Goal: Transaction & Acquisition: Book appointment/travel/reservation

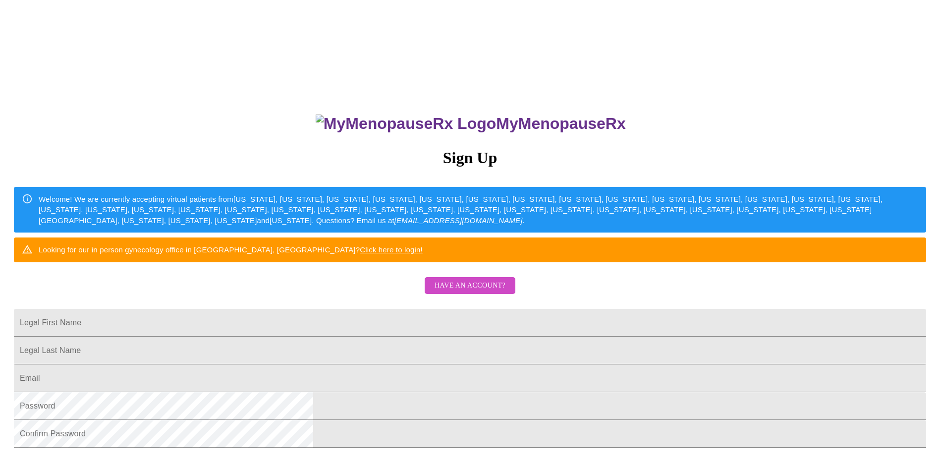
click at [463, 292] on span "Have an account?" at bounding box center [470, 286] width 71 height 12
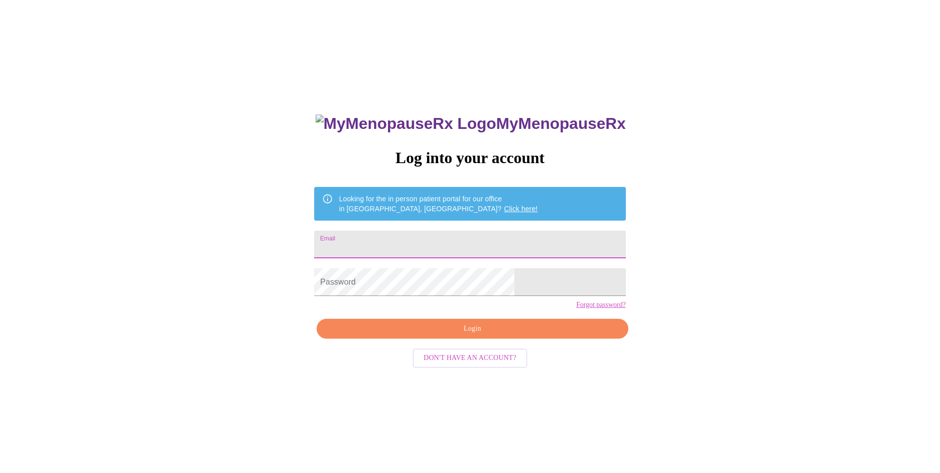
click at [446, 241] on input "Email" at bounding box center [469, 245] width 311 height 28
type input "[PERSON_NAME][EMAIL_ADDRESS][PERSON_NAME][DOMAIN_NAME]"
click at [477, 335] on span "Login" at bounding box center [472, 329] width 288 height 12
click at [463, 335] on span "Login" at bounding box center [472, 329] width 288 height 12
click at [484, 335] on span "Login" at bounding box center [472, 329] width 288 height 12
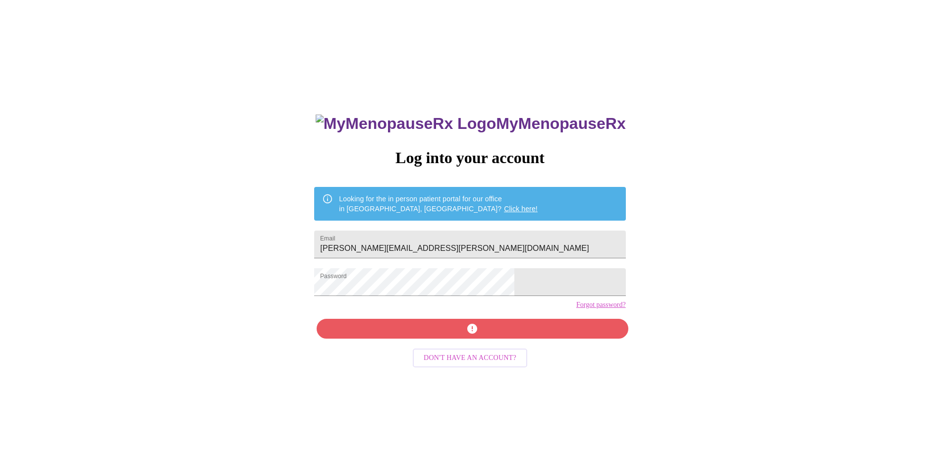
click at [452, 364] on span "Don't have an account?" at bounding box center [470, 358] width 93 height 12
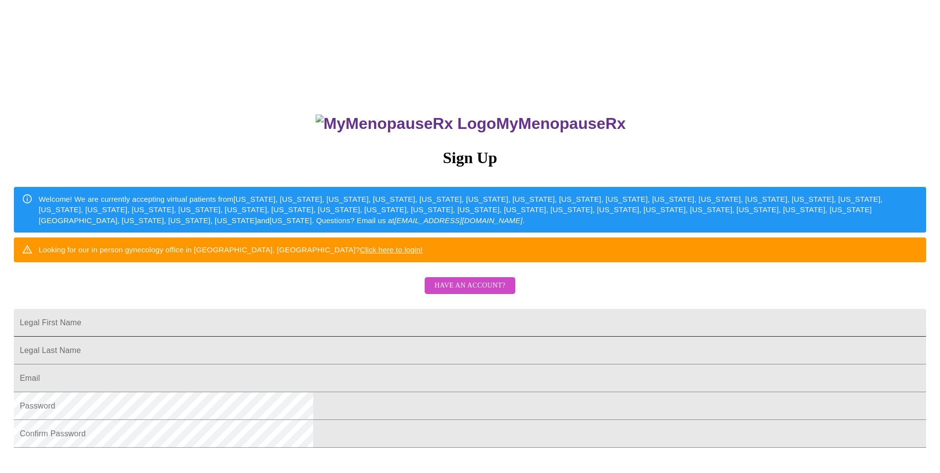
click at [454, 337] on input "Legal First Name" at bounding box center [470, 323] width 913 height 28
click at [432, 337] on input "[PERSON_NAME]" at bounding box center [470, 323] width 913 height 28
type input "[PERSON_NAME]"
click at [329, 364] on input "Legal First Name" at bounding box center [470, 351] width 913 height 28
type input "[PERSON_NAME]"
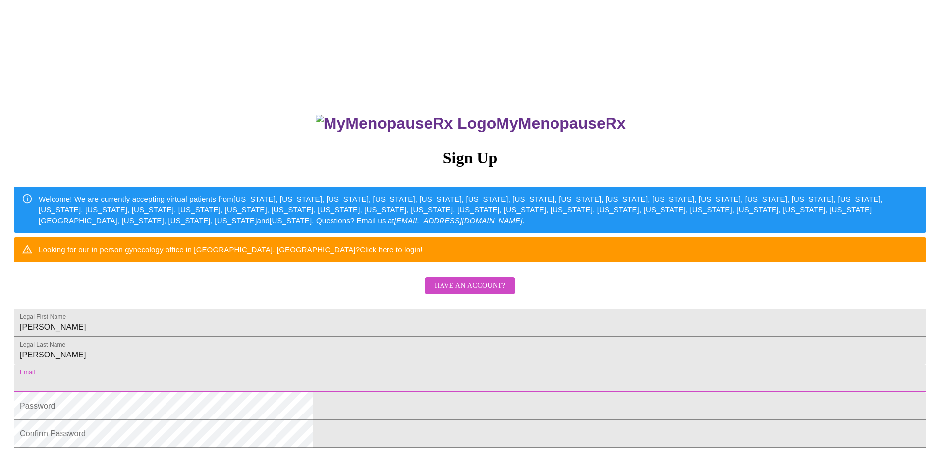
click at [343, 392] on input "Legal First Name" at bounding box center [470, 378] width 913 height 28
type input "[PERSON_NAME][EMAIL_ADDRESS][PERSON_NAME][DOMAIN_NAME]"
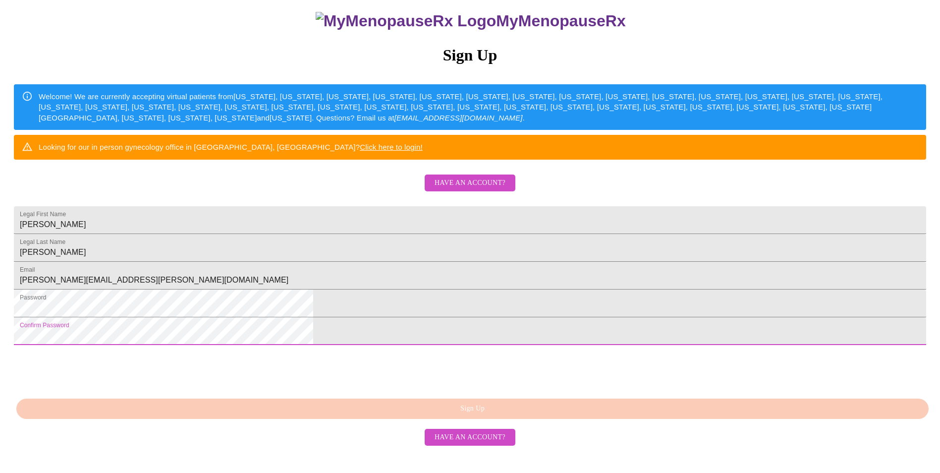
scroll to position [149, 0]
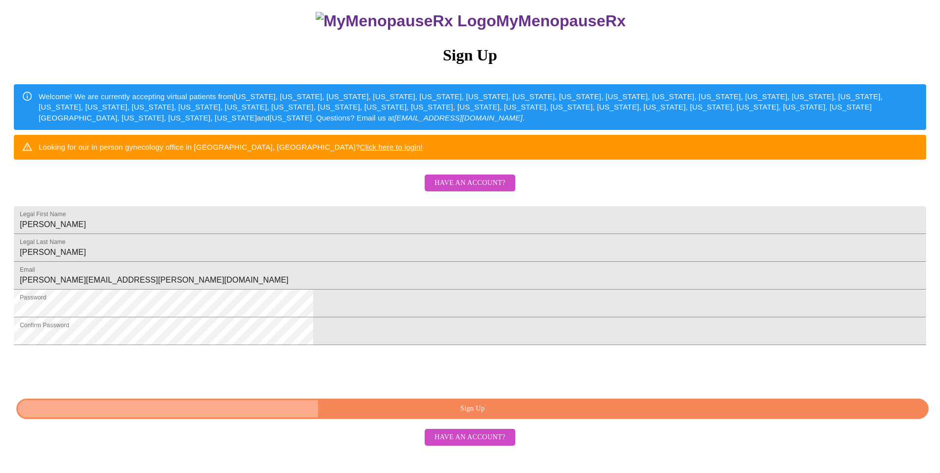
click at [474, 415] on span "Sign Up" at bounding box center [473, 409] width 890 height 12
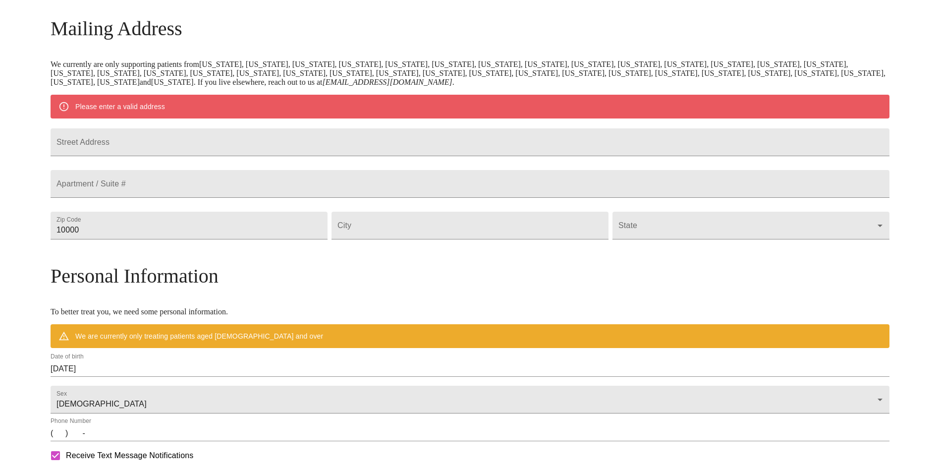
scroll to position [129, 0]
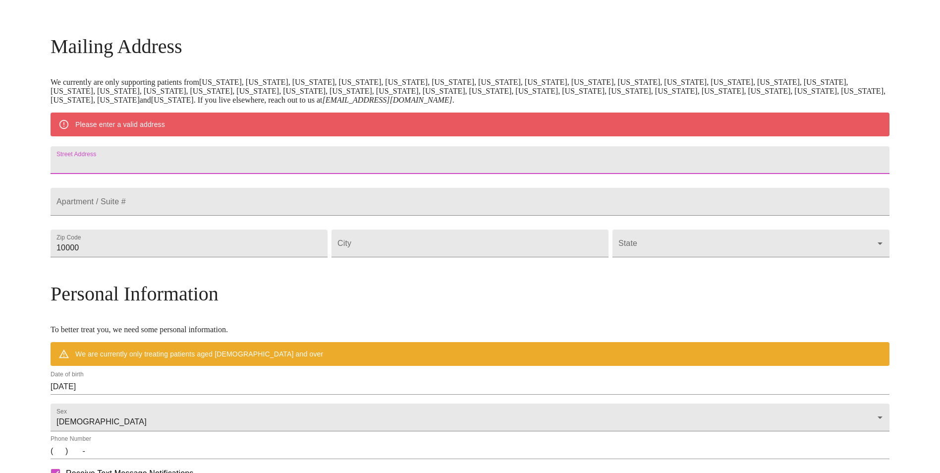
click at [247, 168] on input "Street Address" at bounding box center [470, 160] width 839 height 28
type input "[STREET_ADDRESS]"
click at [255, 257] on input "10000" at bounding box center [189, 244] width 277 height 28
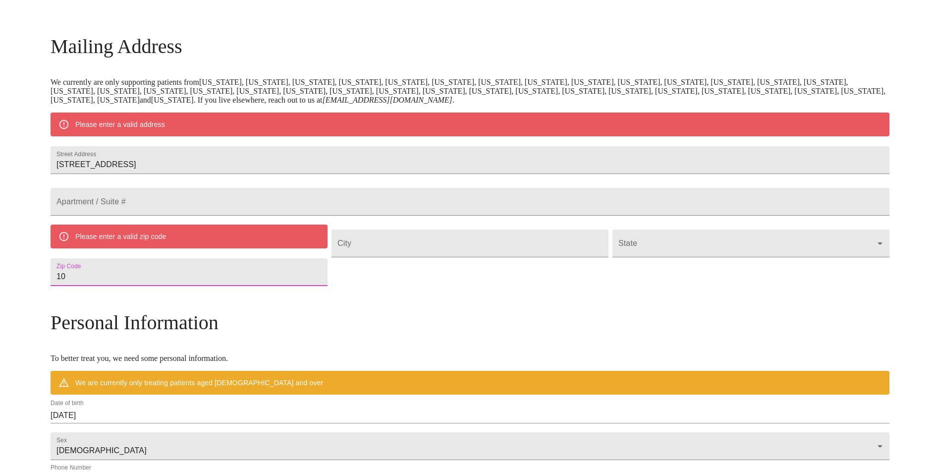
type input "1"
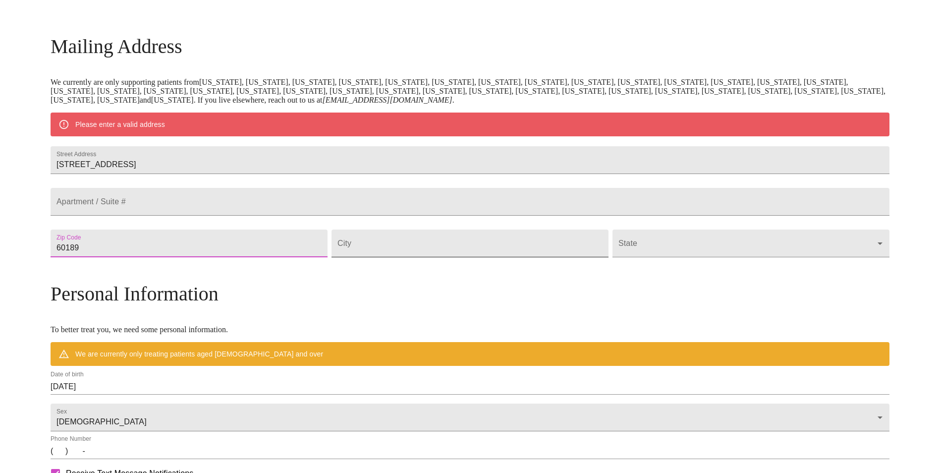
type input "60189"
click at [382, 257] on input "Street Address" at bounding box center [470, 244] width 277 height 28
type input "Wheaton"
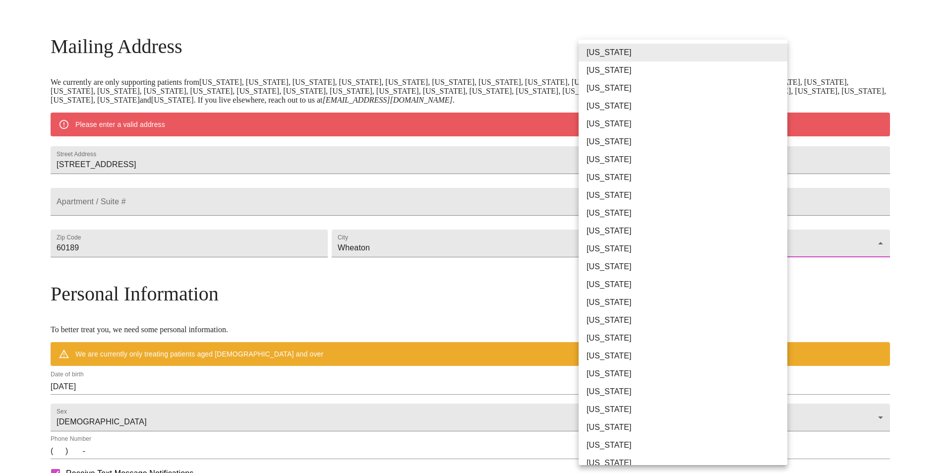
click at [773, 268] on body "MyMenopauseRx Welcome to MyMenopauseRx Since it's your first time here, you'll …" at bounding box center [474, 261] width 940 height 773
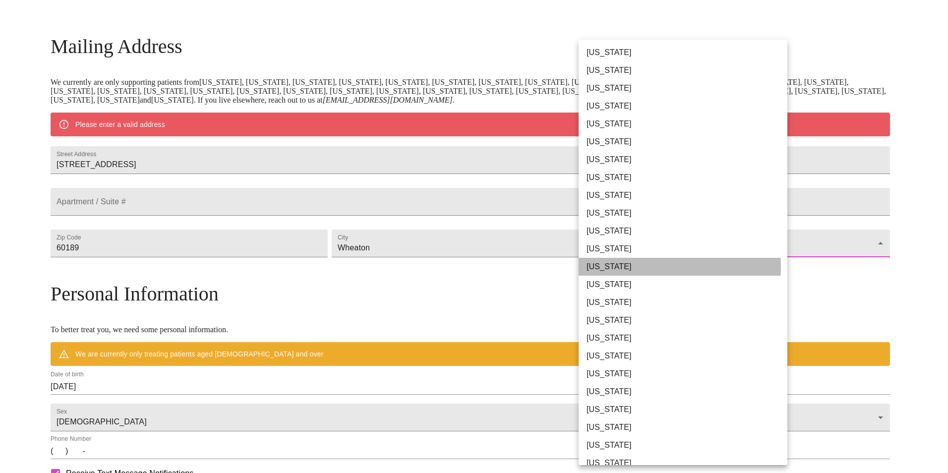
click at [634, 267] on li "[US_STATE]" at bounding box center [686, 267] width 216 height 18
type input "[US_STATE]"
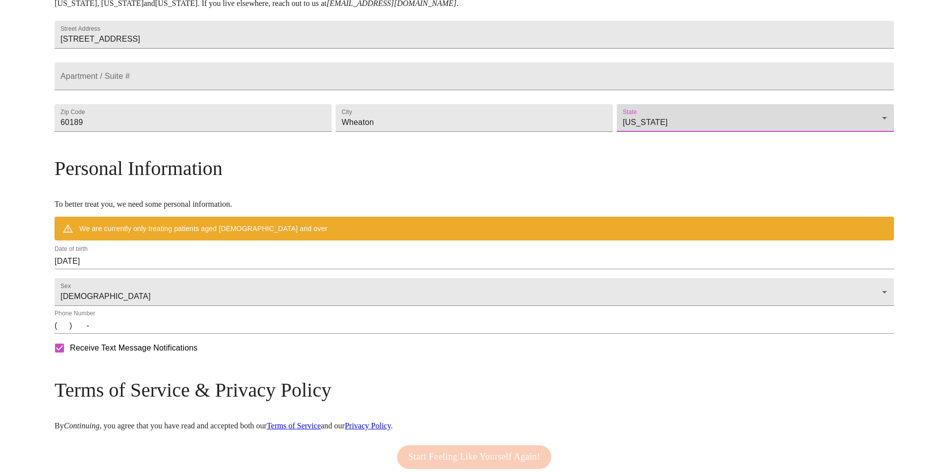
scroll to position [228, 0]
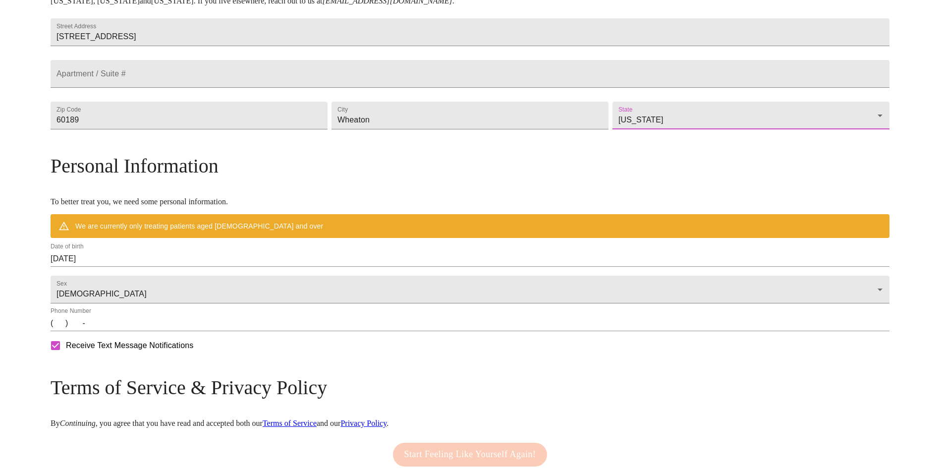
click at [236, 331] on input "(   )    -" at bounding box center [470, 323] width 839 height 16
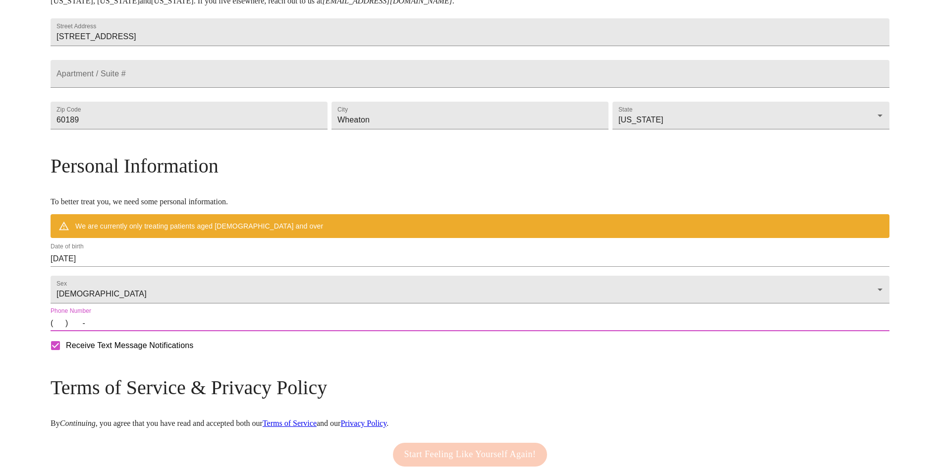
click at [168, 331] on input "(   )    -" at bounding box center [470, 323] width 839 height 16
type input "[PHONE_NUMBER]"
click at [258, 399] on h3 "Terms of Service & Privacy Policy" at bounding box center [470, 387] width 839 height 23
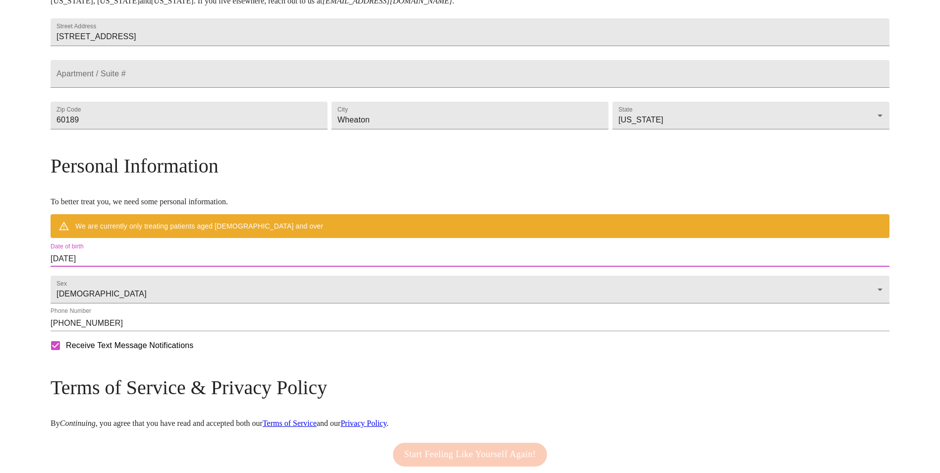
click at [172, 267] on input "[DATE]" at bounding box center [470, 259] width 839 height 16
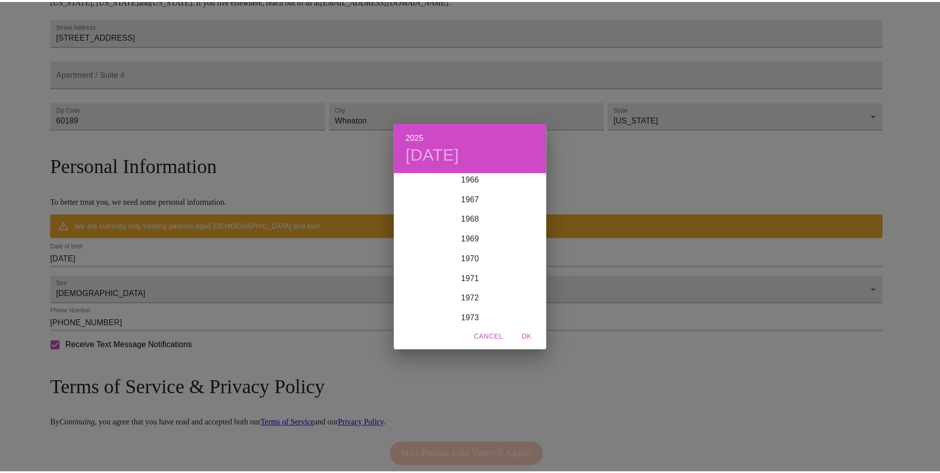
scroll to position [1489, 0]
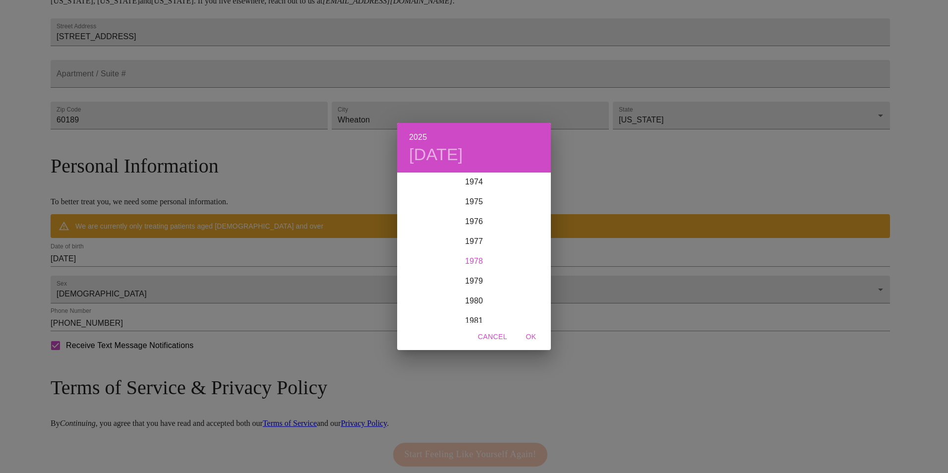
click at [488, 263] on div "1978" at bounding box center [474, 261] width 154 height 20
click at [478, 267] on div "Aug" at bounding box center [473, 266] width 51 height 37
click at [435, 244] on p "7" at bounding box center [434, 243] width 4 height 10
click at [533, 334] on span "OK" at bounding box center [531, 337] width 24 height 12
type input "[DATE]"
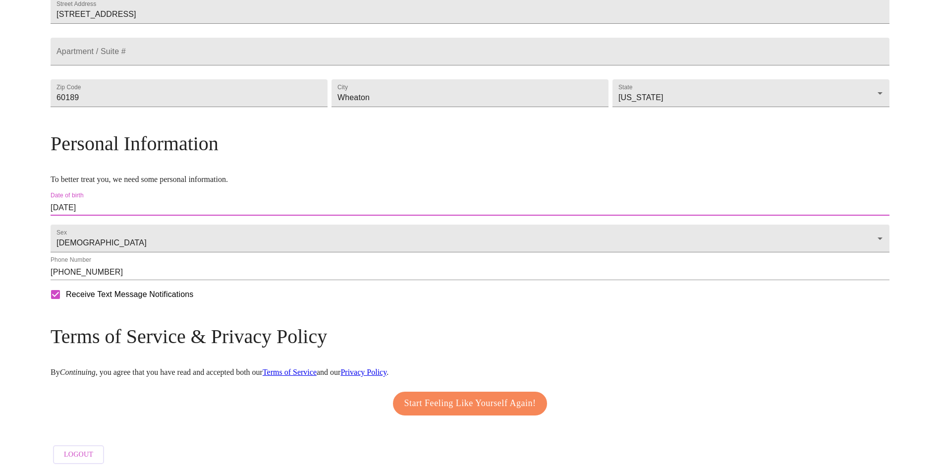
scroll to position [279, 0]
click at [458, 392] on button "Start Feeling Like Yourself Again!" at bounding box center [470, 404] width 155 height 24
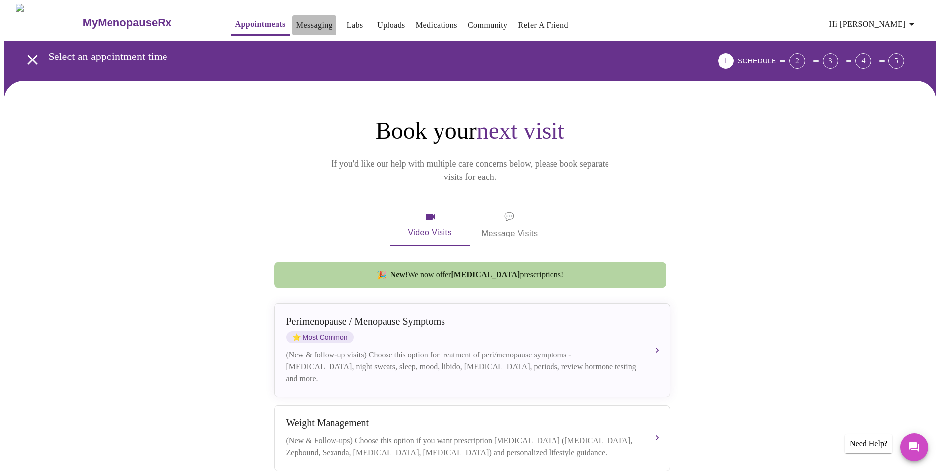
click at [296, 25] on link "Messaging" at bounding box center [314, 25] width 36 height 14
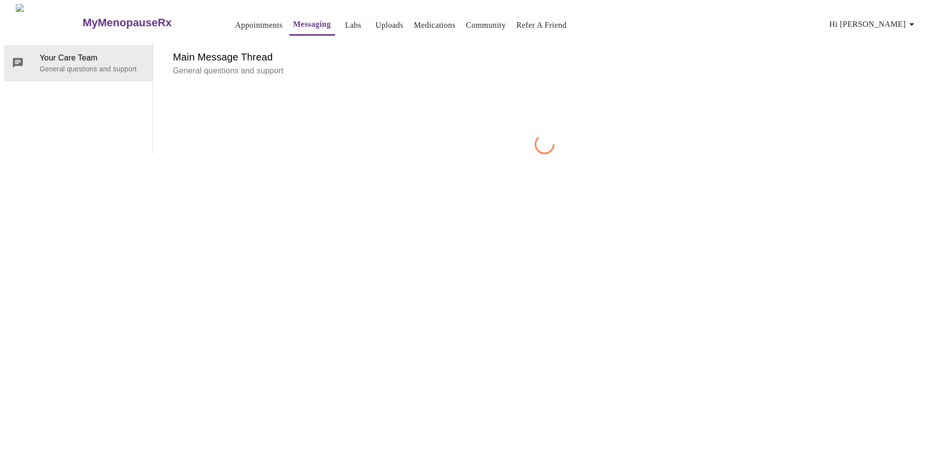
scroll to position [37, 0]
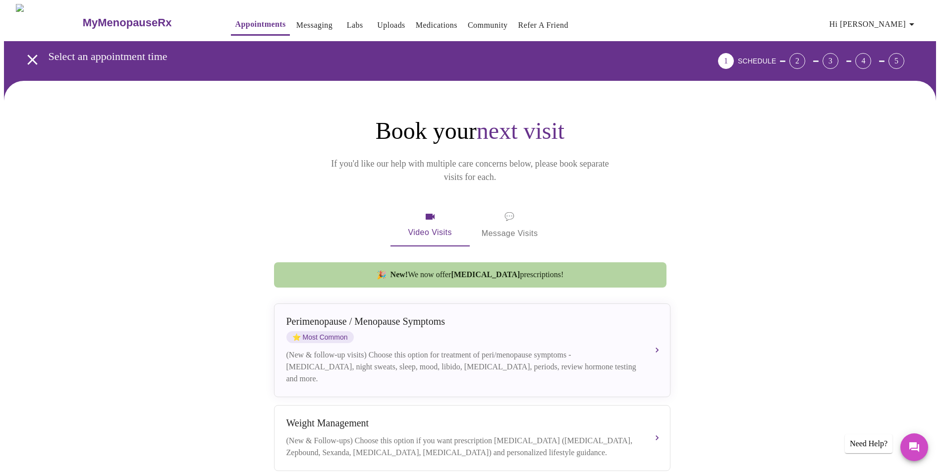
click at [347, 21] on link "Labs" at bounding box center [355, 25] width 16 height 14
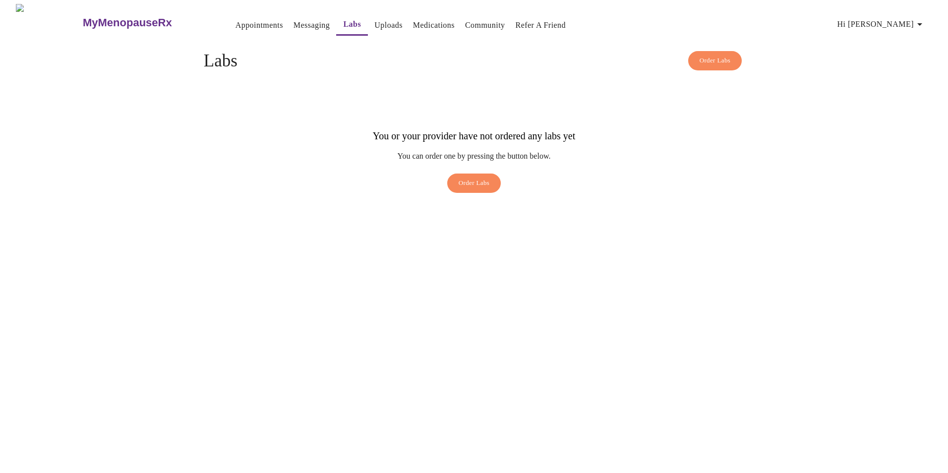
click at [293, 22] on link "Messaging" at bounding box center [311, 25] width 36 height 14
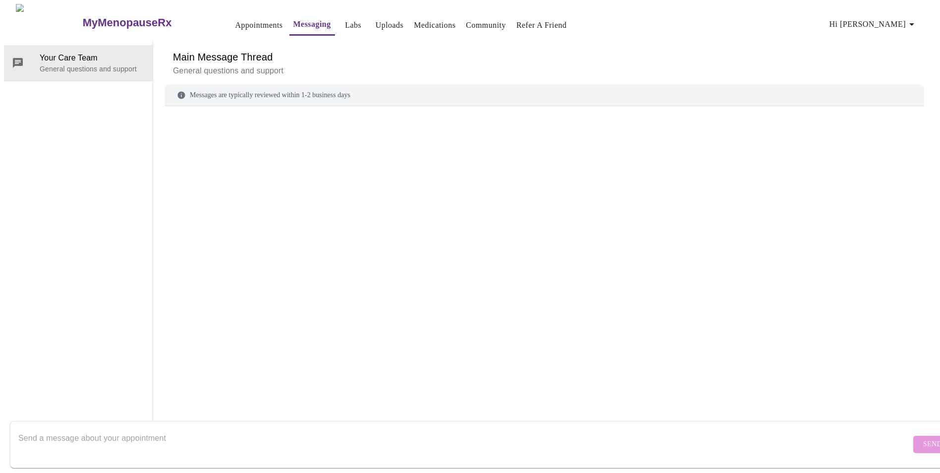
click at [235, 24] on link "Appointments" at bounding box center [259, 25] width 48 height 14
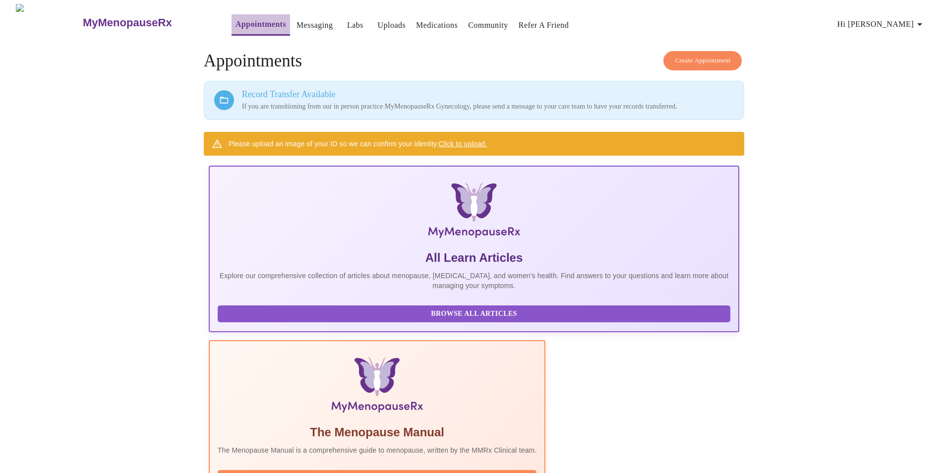
click at [235, 22] on link "Appointments" at bounding box center [260, 24] width 51 height 14
click at [700, 58] on span "Create Appointment" at bounding box center [703, 60] width 56 height 11
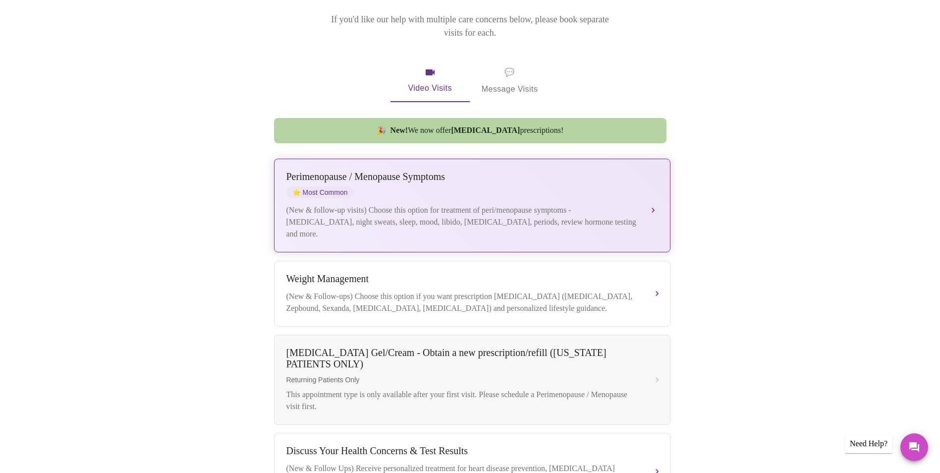
scroll to position [143, 0]
click at [654, 196] on button "[MEDICAL_DATA] / Menopause Symptoms ⭐ Most Common (New & follow-up visits) Choo…" at bounding box center [472, 207] width 397 height 94
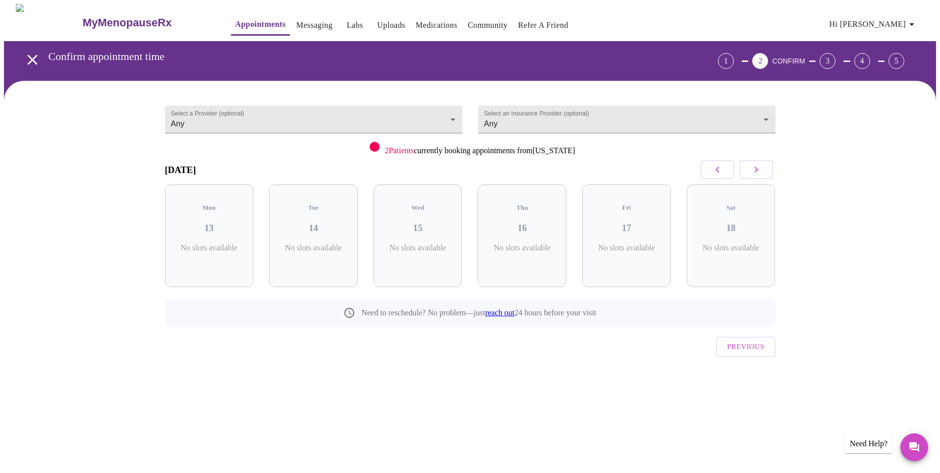
scroll to position [0, 0]
click at [224, 254] on span "( 44 Total)" at bounding box center [216, 257] width 27 height 7
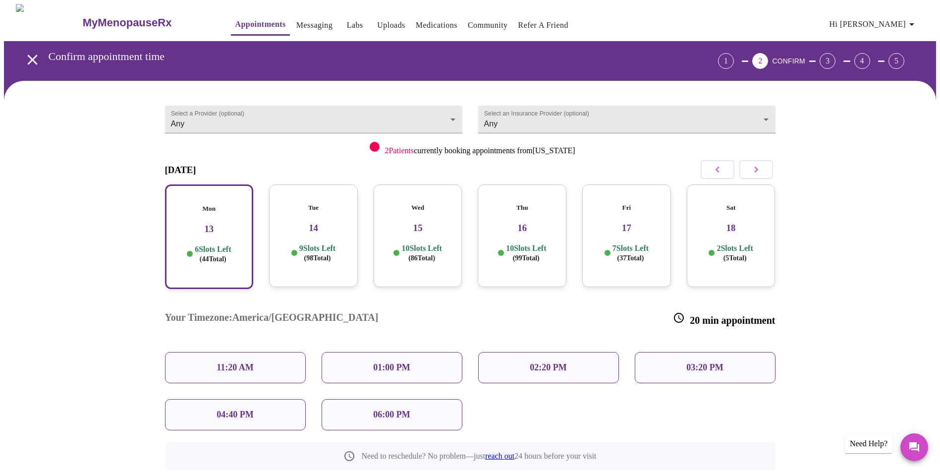
click at [426, 352] on div "01:00 PM" at bounding box center [392, 367] width 141 height 31
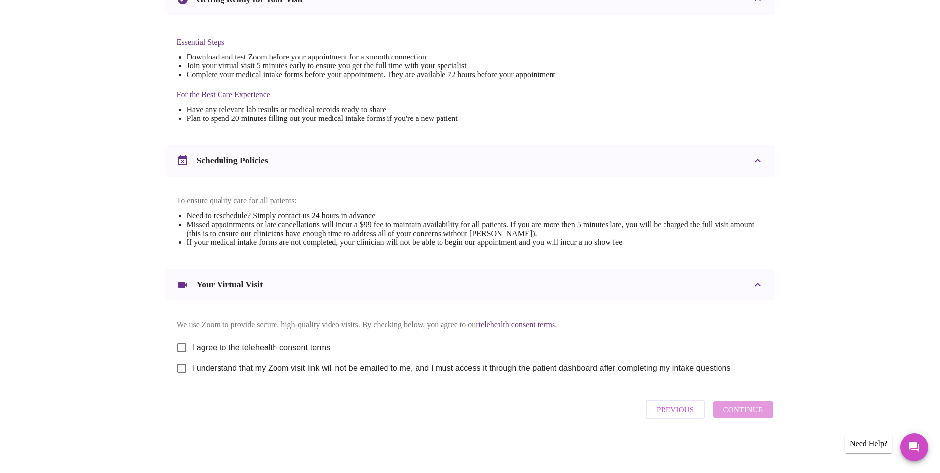
scroll to position [246, 0]
click at [185, 346] on input "I agree to the telehealth consent terms" at bounding box center [182, 347] width 21 height 21
checkbox input "true"
click at [183, 366] on input "I understand that my Zoom visit link will not be emailed to me, and I must acce…" at bounding box center [182, 368] width 21 height 21
checkbox input "true"
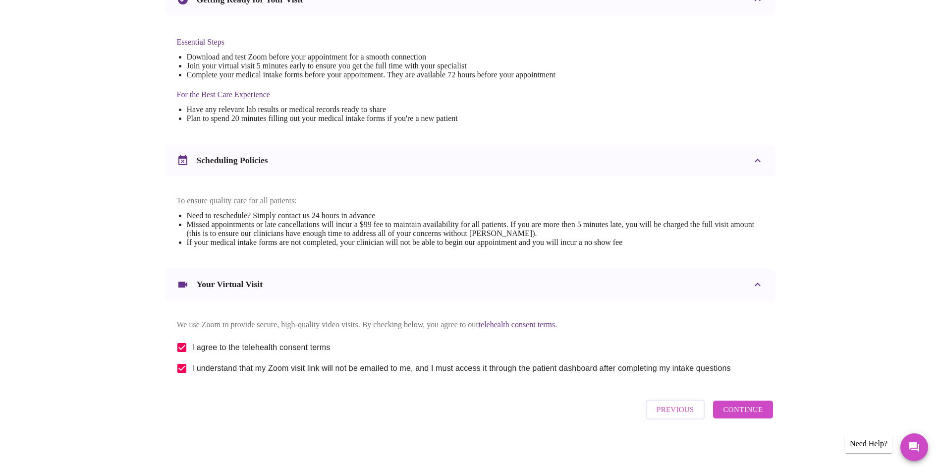
click at [746, 407] on span "Continue" at bounding box center [743, 409] width 40 height 13
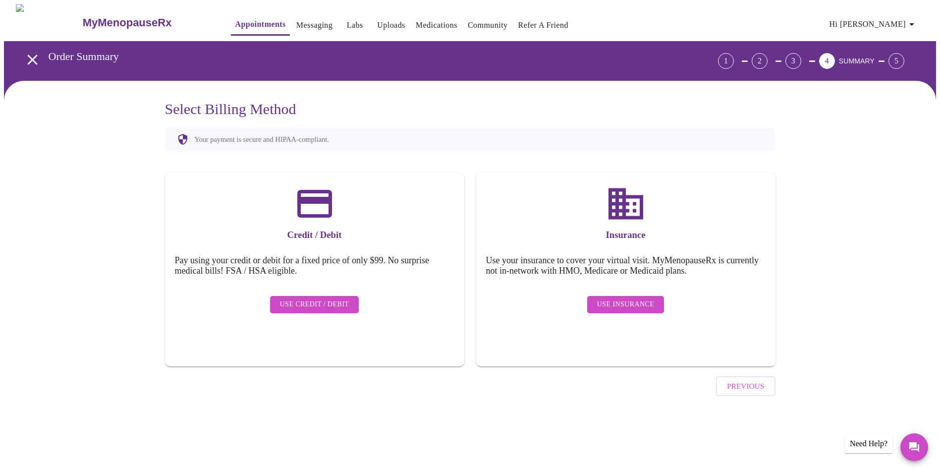
scroll to position [0, 0]
click at [314, 298] on span "Use Credit / Debit" at bounding box center [318, 304] width 69 height 12
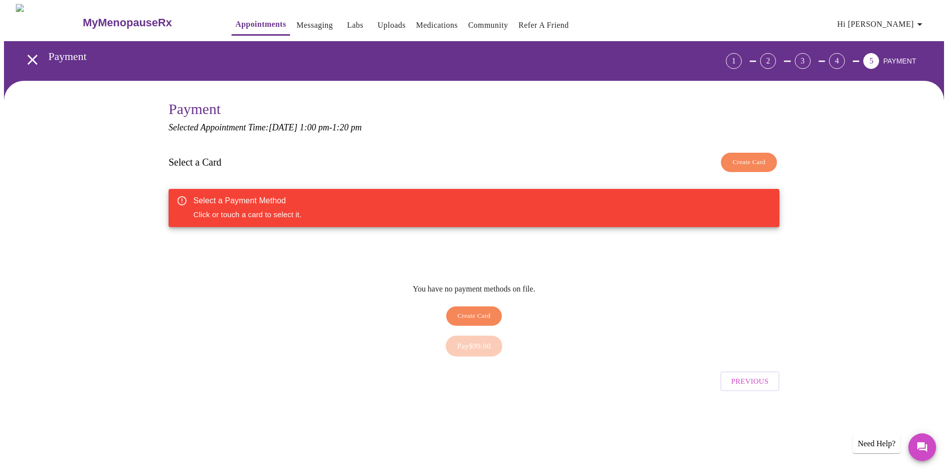
click at [475, 310] on span "Create Card" at bounding box center [474, 315] width 33 height 11
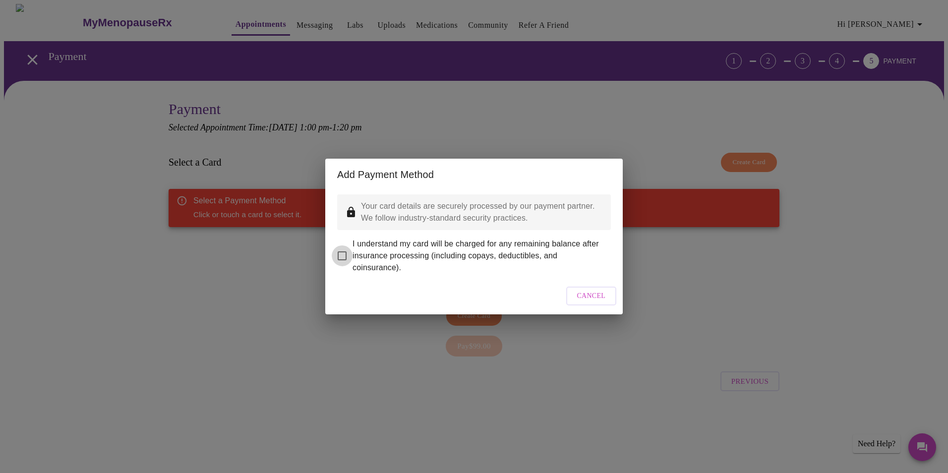
click at [341, 245] on input "I understand my card will be charged for any remaining balance after insurance …" at bounding box center [342, 255] width 21 height 21
checkbox input "true"
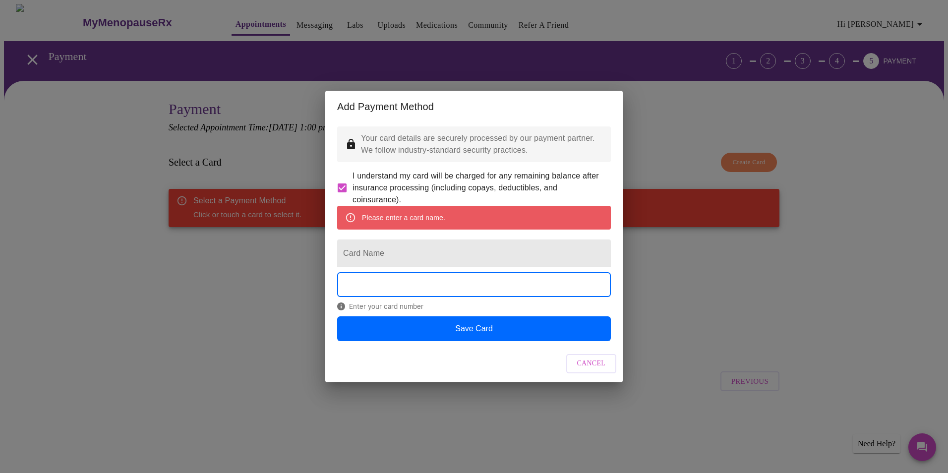
click at [481, 254] on input "Card Name" at bounding box center [474, 253] width 274 height 28
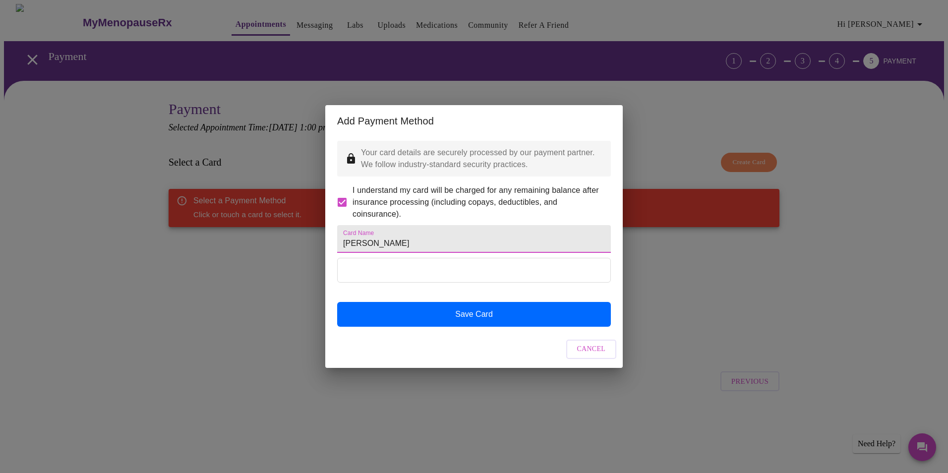
type input "[PERSON_NAME]"
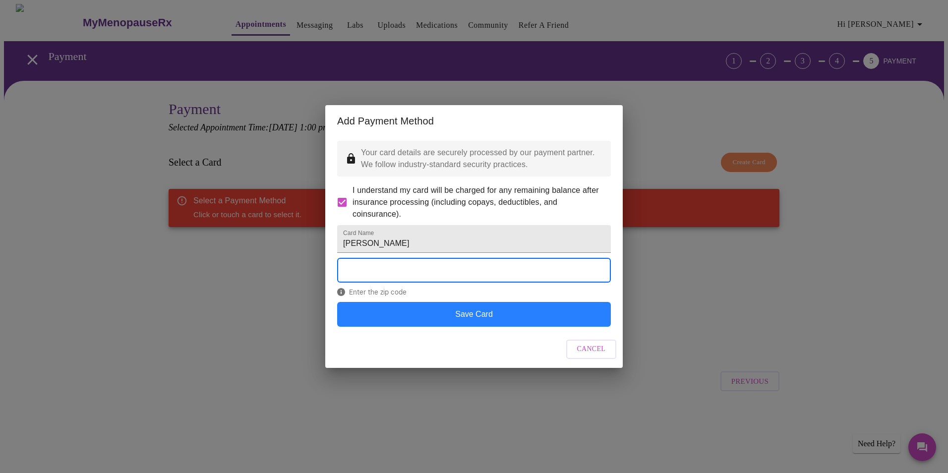
click at [466, 326] on button "Save Card" at bounding box center [474, 314] width 274 height 25
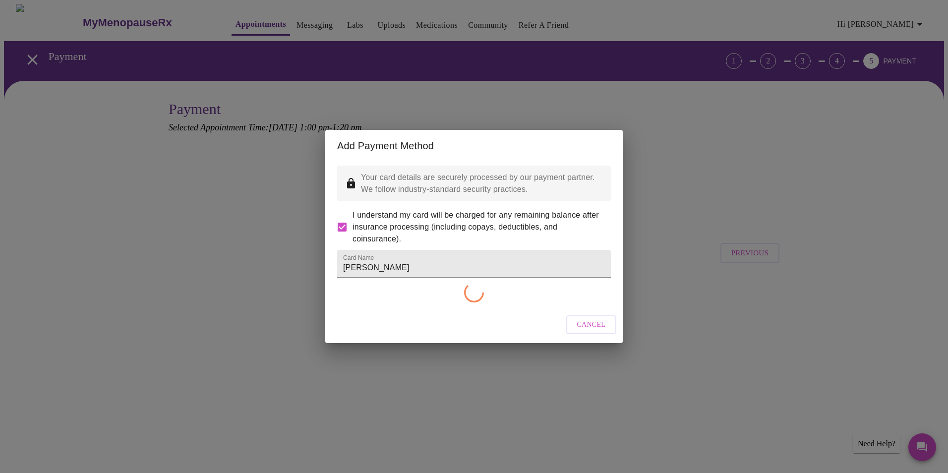
checkbox input "false"
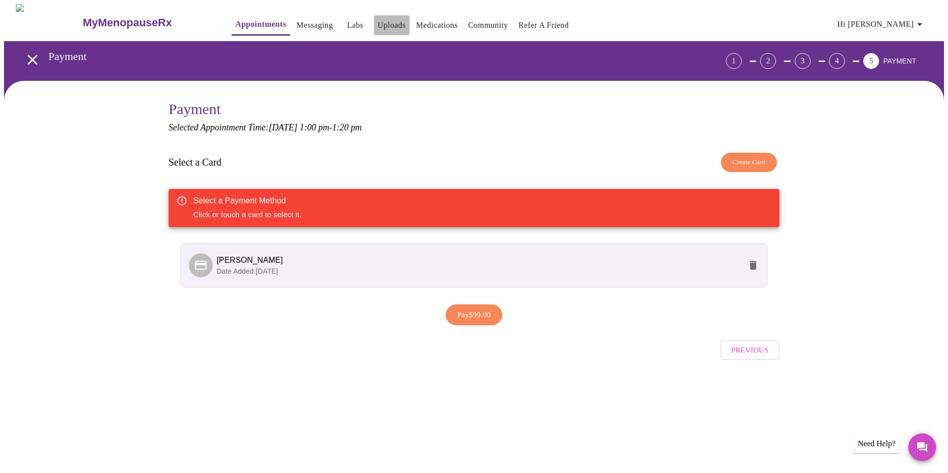
click at [378, 24] on link "Uploads" at bounding box center [392, 25] width 28 height 14
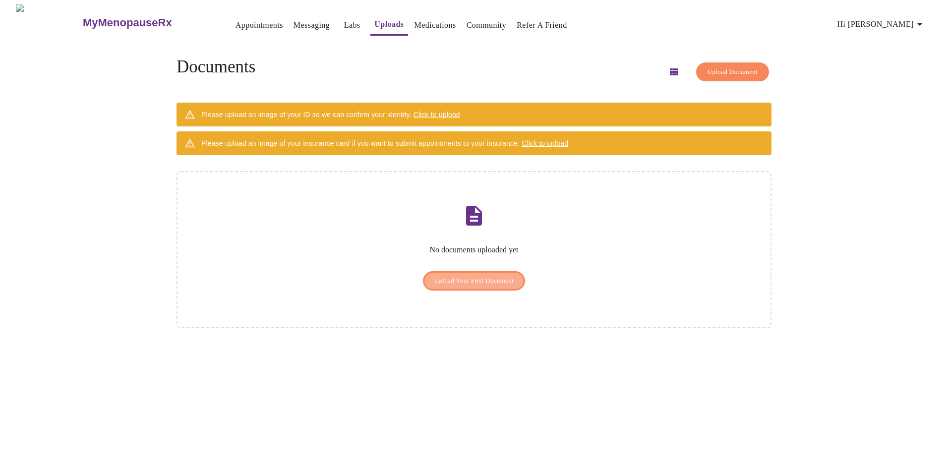
click at [447, 275] on span "Upload Your First Document" at bounding box center [474, 280] width 80 height 11
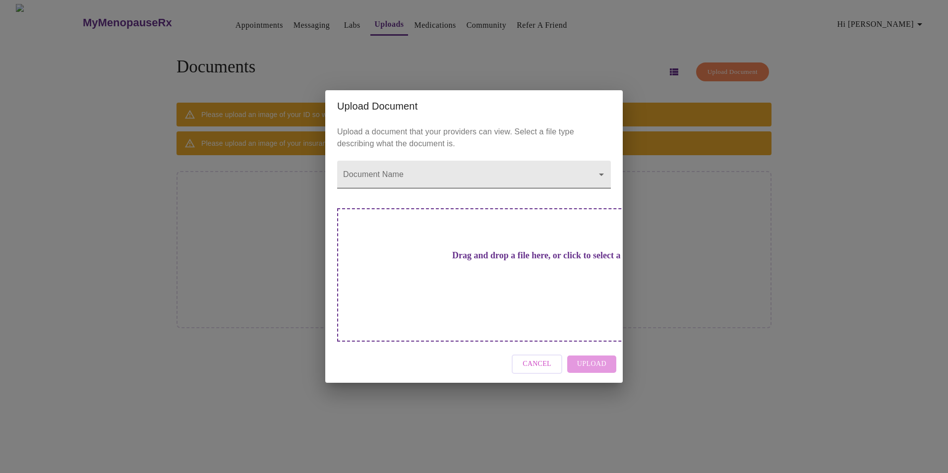
click at [599, 193] on body "MyMenopauseRx Appointments Messaging Labs Uploads Medications Community Refer a…" at bounding box center [474, 240] width 940 height 473
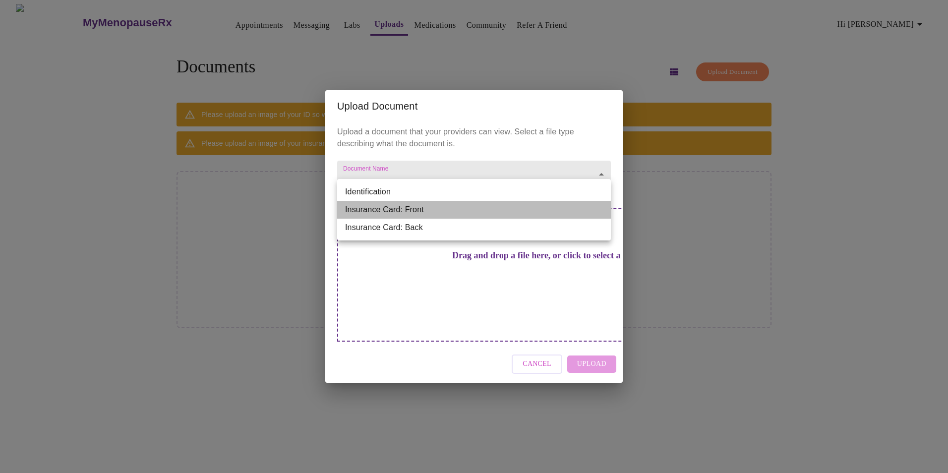
click at [381, 214] on li "Insurance Card: Front" at bounding box center [474, 210] width 274 height 18
type input "Insurance Card: Front"
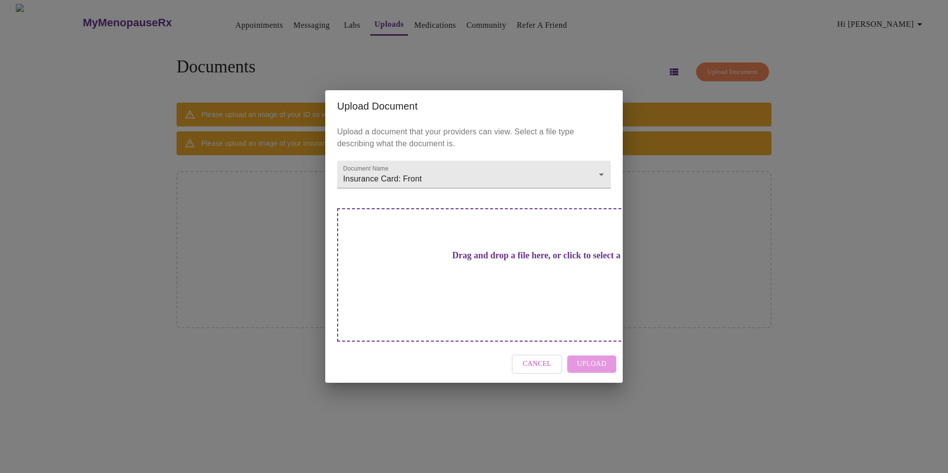
click at [593, 348] on div "Cancel Upload" at bounding box center [473, 364] width 297 height 37
click at [480, 261] on h3 "Drag and drop a file here, or click to select a file" at bounding box center [543, 255] width 274 height 10
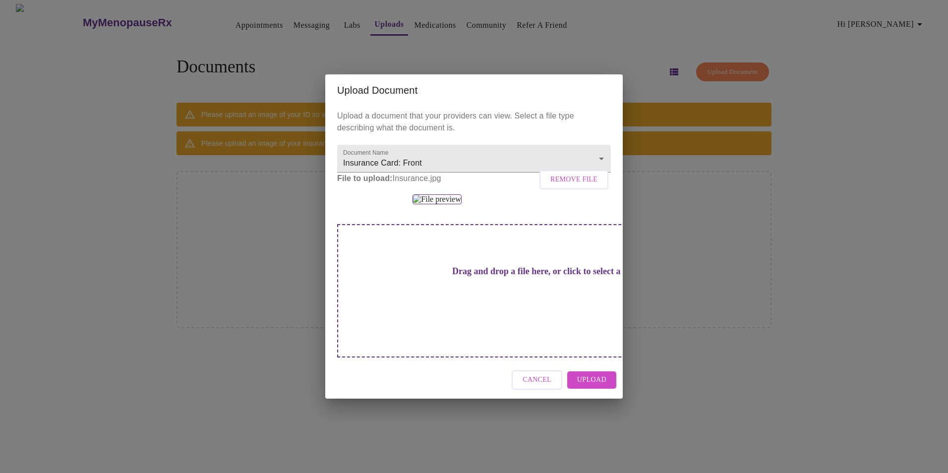
click at [609, 389] on button "Upload" at bounding box center [591, 379] width 49 height 17
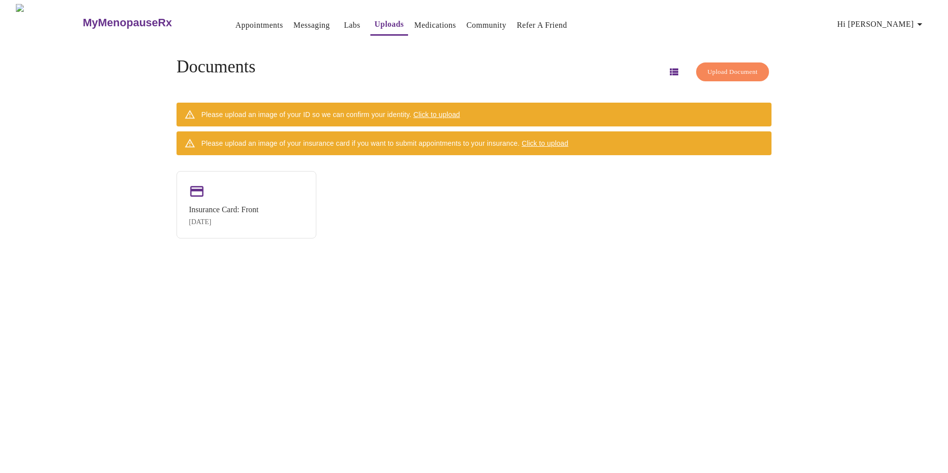
click at [562, 140] on span "Click to upload" at bounding box center [544, 143] width 47 height 8
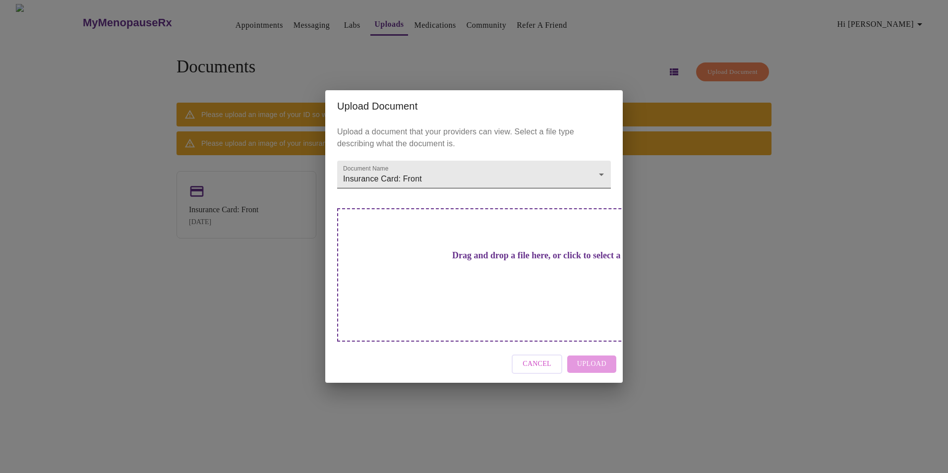
click at [604, 198] on body "MyMenopauseRx Appointments Messaging Labs Uploads Medications Community Refer a…" at bounding box center [474, 240] width 940 height 473
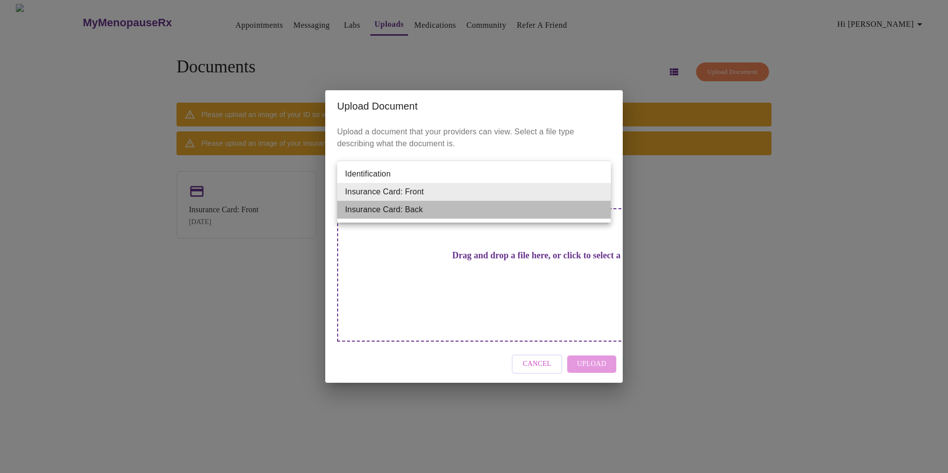
click at [386, 214] on li "Insurance Card: Back" at bounding box center [474, 210] width 274 height 18
type input "Insurance Card: Back"
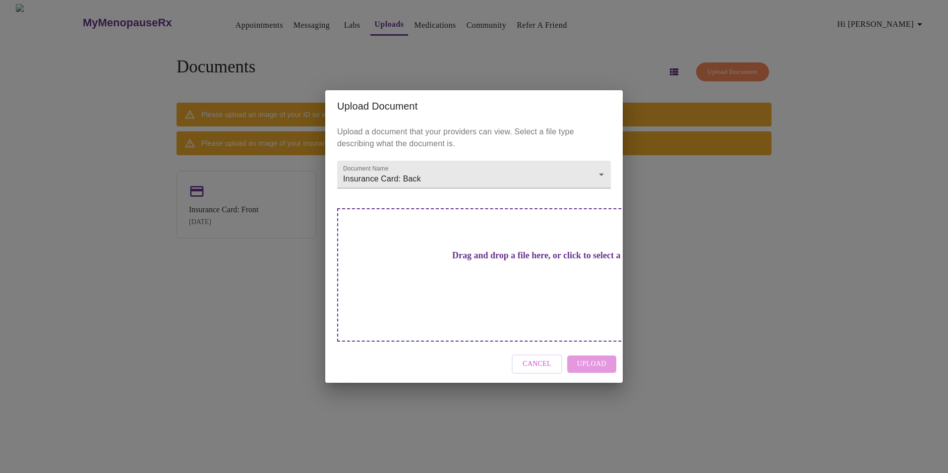
click at [499, 295] on div "Drag and drop a file here, or click to select a file" at bounding box center [543, 274] width 412 height 133
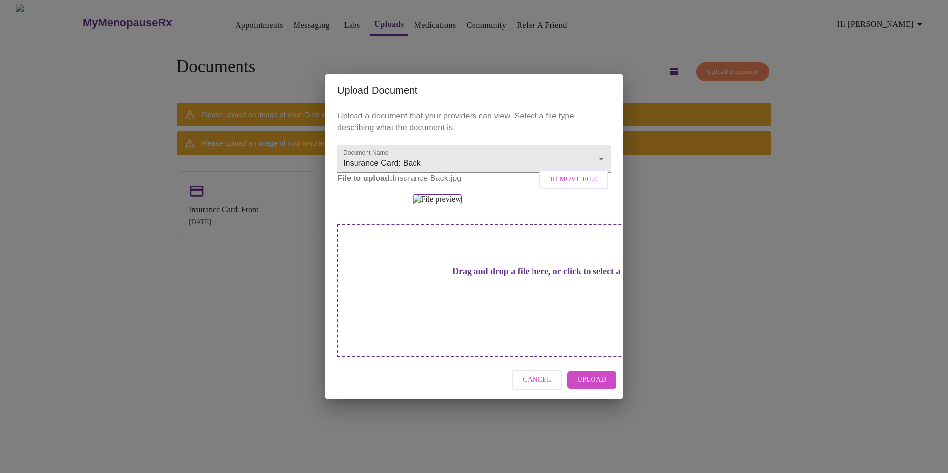
click at [601, 386] on span "Upload" at bounding box center [591, 380] width 29 height 12
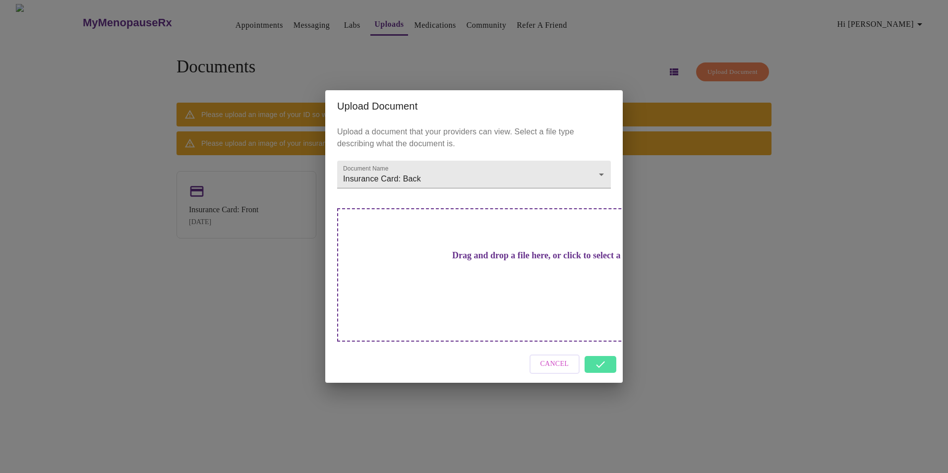
click at [604, 347] on div "Cancel" at bounding box center [473, 364] width 297 height 37
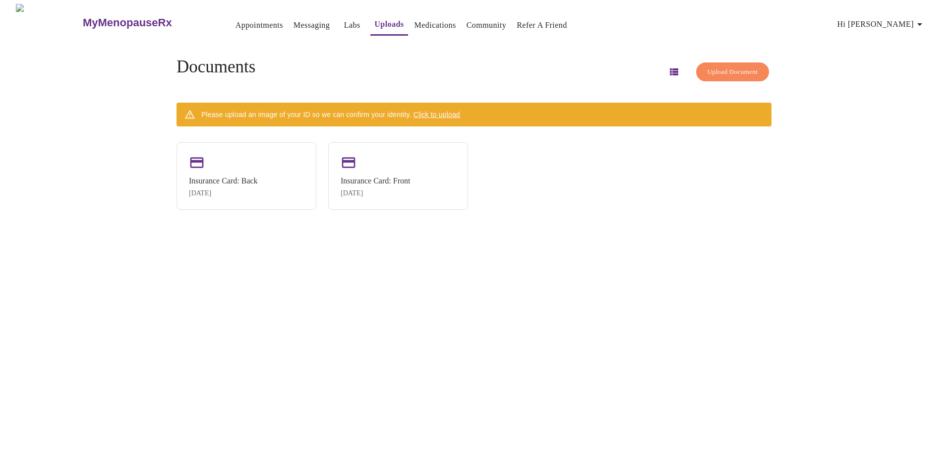
click at [445, 114] on span "Click to upload" at bounding box center [436, 115] width 47 height 8
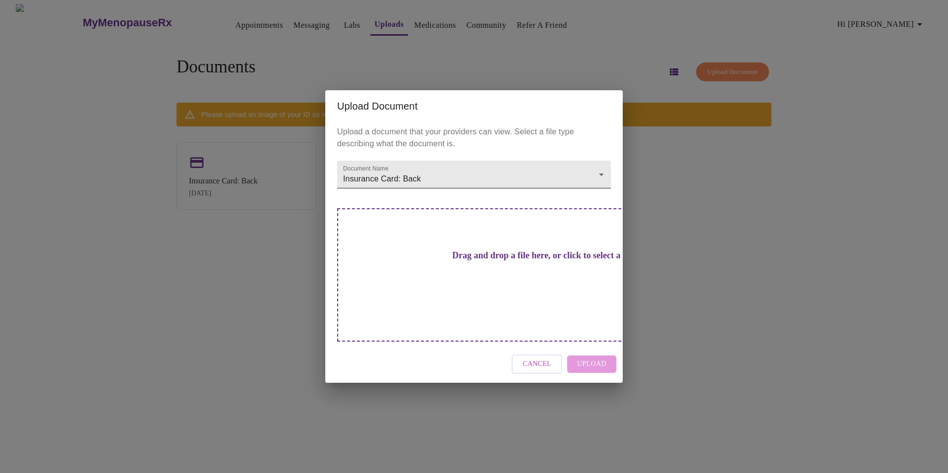
click at [602, 194] on body "MyMenopauseRx Appointments Messaging Labs Uploads Medications Community Refer a…" at bounding box center [474, 240] width 940 height 473
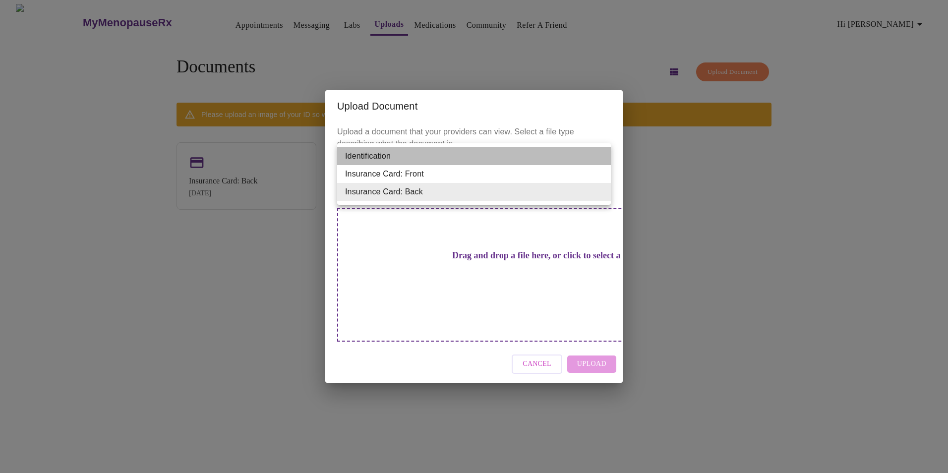
click at [363, 155] on li "Identification" at bounding box center [474, 156] width 274 height 18
type input "Identification"
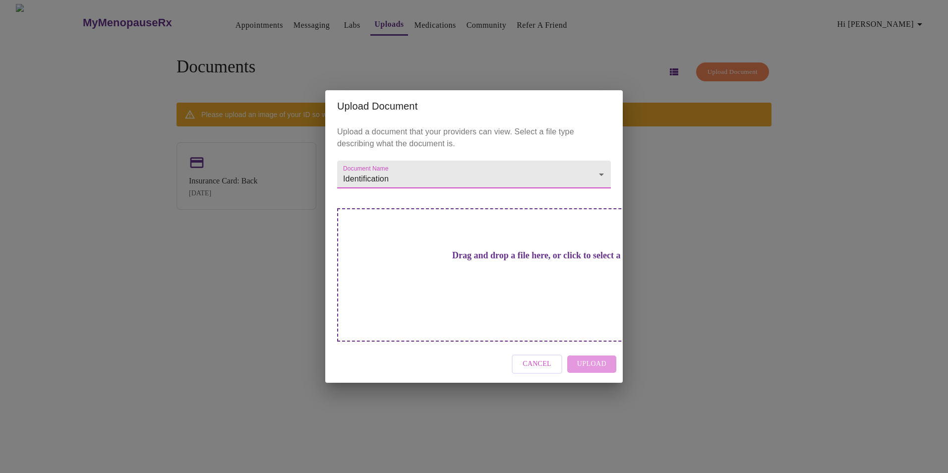
click at [600, 346] on div "Cancel Upload" at bounding box center [473, 364] width 297 height 37
click at [484, 299] on div "Drag and drop a file here, or click to select a file" at bounding box center [543, 274] width 412 height 133
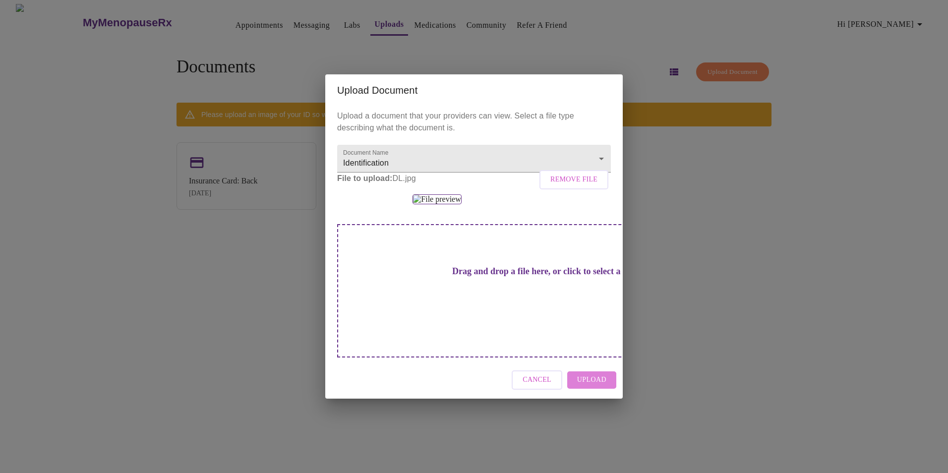
click at [589, 386] on span "Upload" at bounding box center [591, 380] width 29 height 12
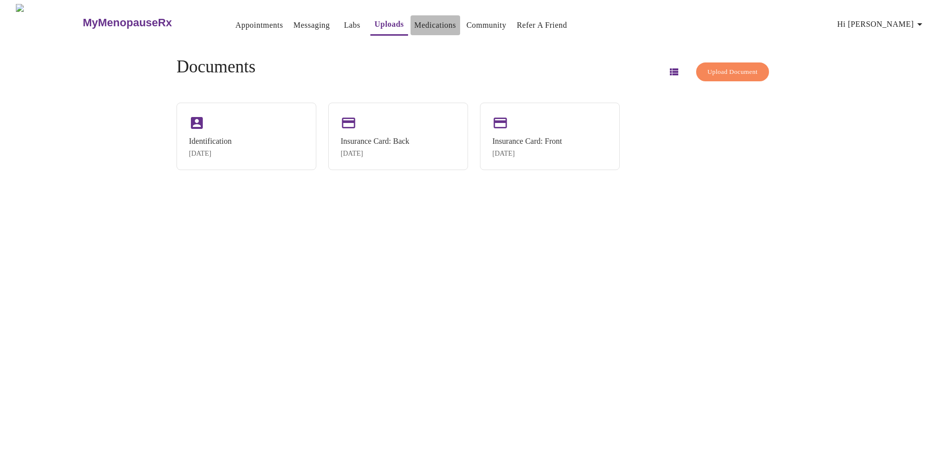
click at [414, 21] on link "Medications" at bounding box center [435, 25] width 42 height 14
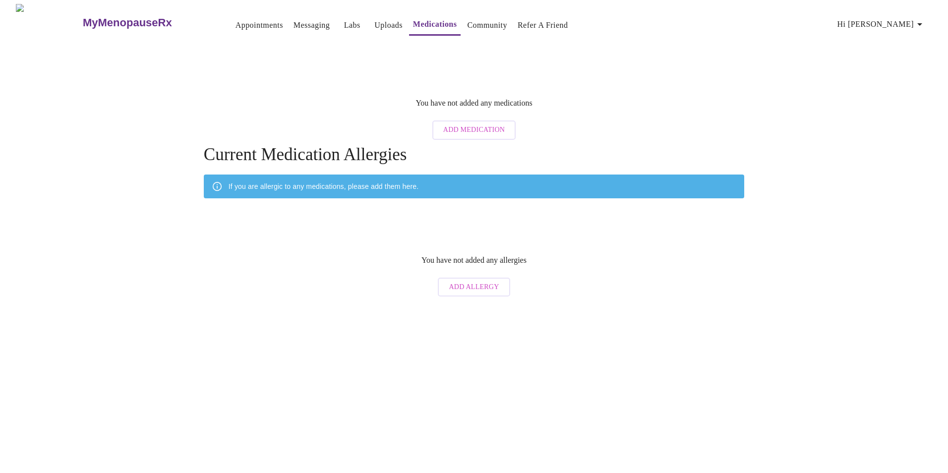
click at [293, 18] on link "Messaging" at bounding box center [311, 25] width 36 height 14
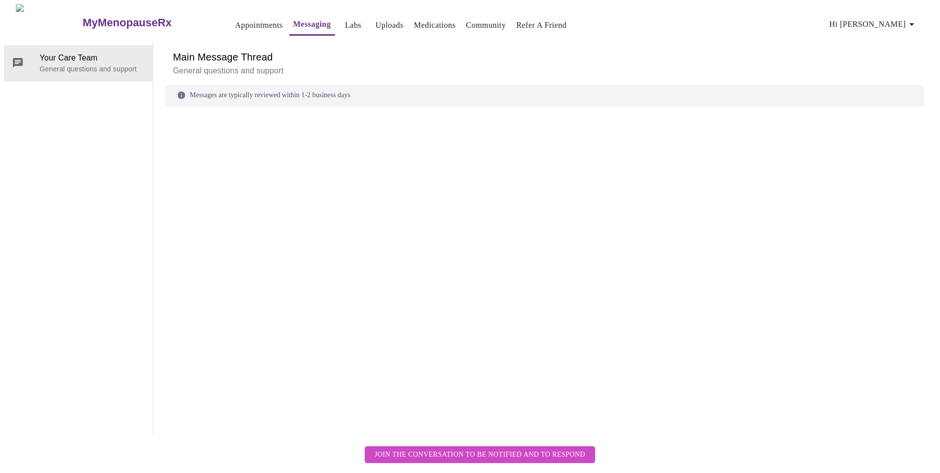
scroll to position [37, 0]
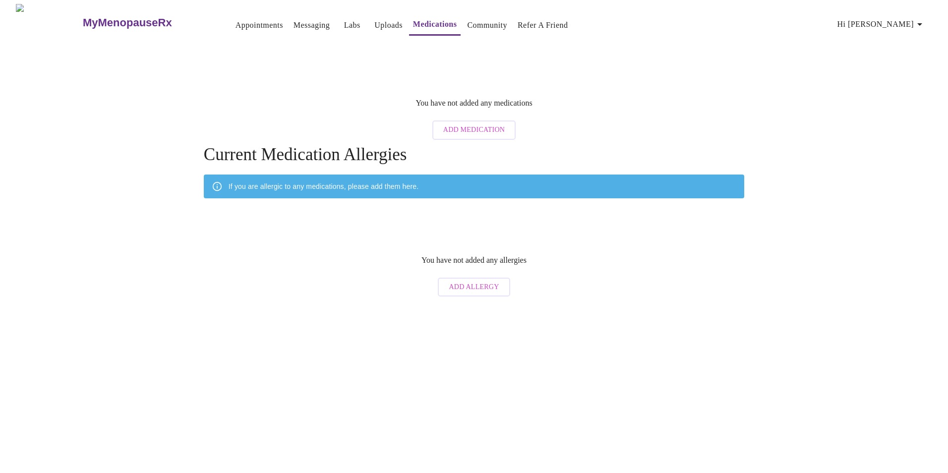
click at [235, 21] on link "Appointments" at bounding box center [259, 25] width 48 height 14
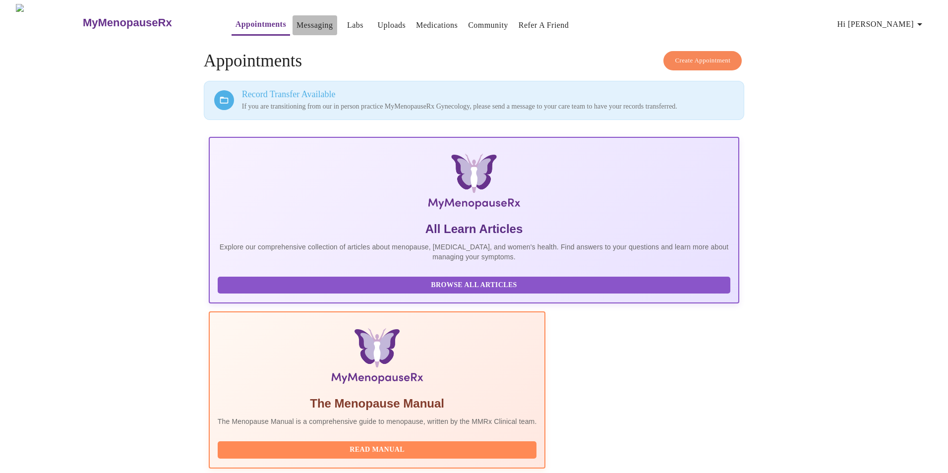
click at [296, 24] on link "Messaging" at bounding box center [314, 25] width 36 height 14
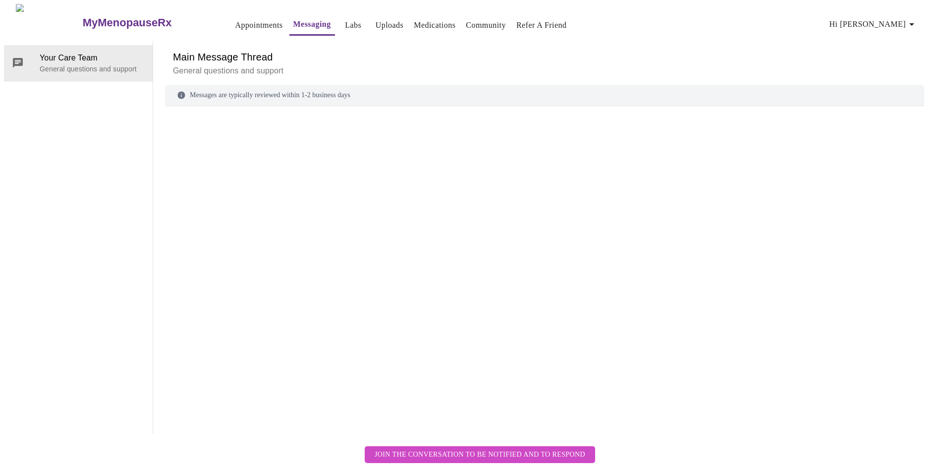
scroll to position [37, 0]
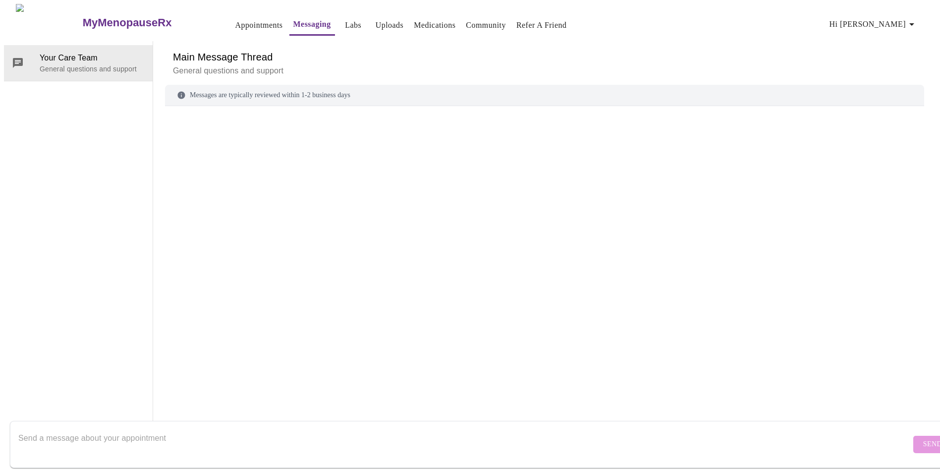
click at [264, 118] on div at bounding box center [544, 256] width 759 height 276
click at [238, 85] on div "Messages are typically reviewed within 1-2 business days" at bounding box center [544, 239] width 759 height 309
click at [192, 437] on textarea "Send a message about your appointment" at bounding box center [464, 444] width 893 height 32
type textarea "Please transfer my records from the [GEOGRAPHIC_DATA] office to the online plat…"
click at [923, 438] on span "Send" at bounding box center [932, 444] width 19 height 12
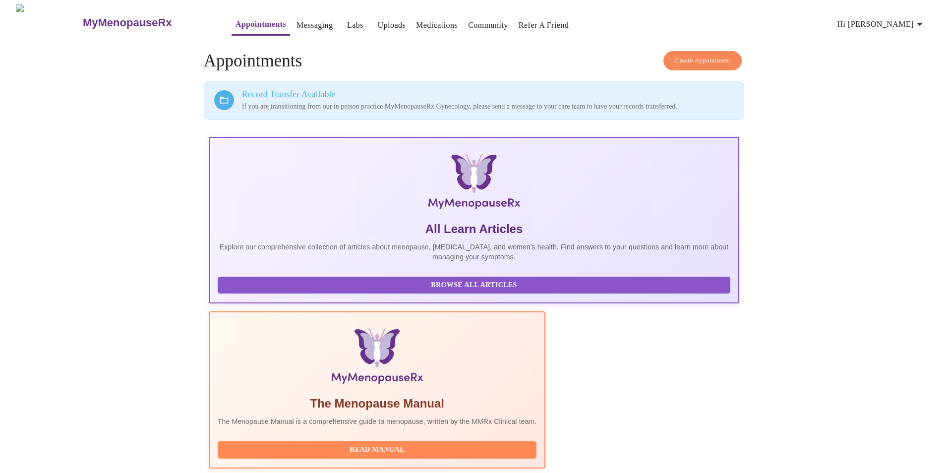
click at [378, 23] on link "Uploads" at bounding box center [392, 25] width 28 height 14
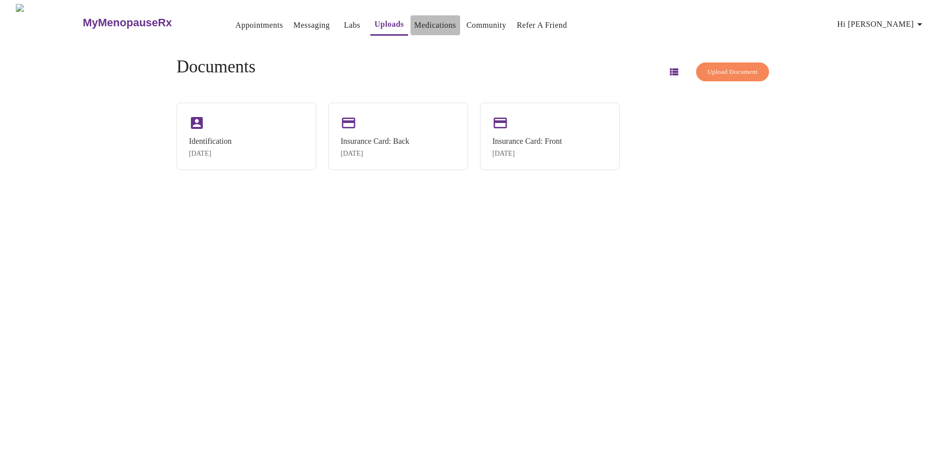
click at [420, 18] on link "Medications" at bounding box center [435, 25] width 42 height 14
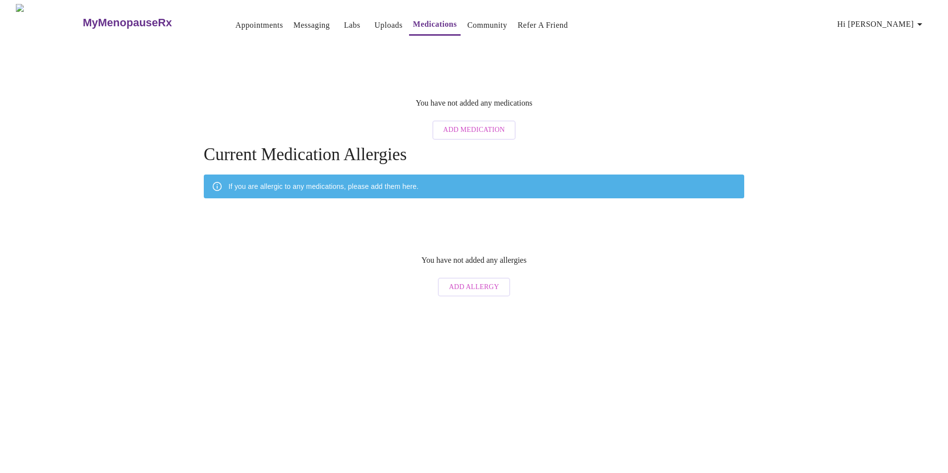
click at [235, 24] on link "Appointments" at bounding box center [259, 25] width 48 height 14
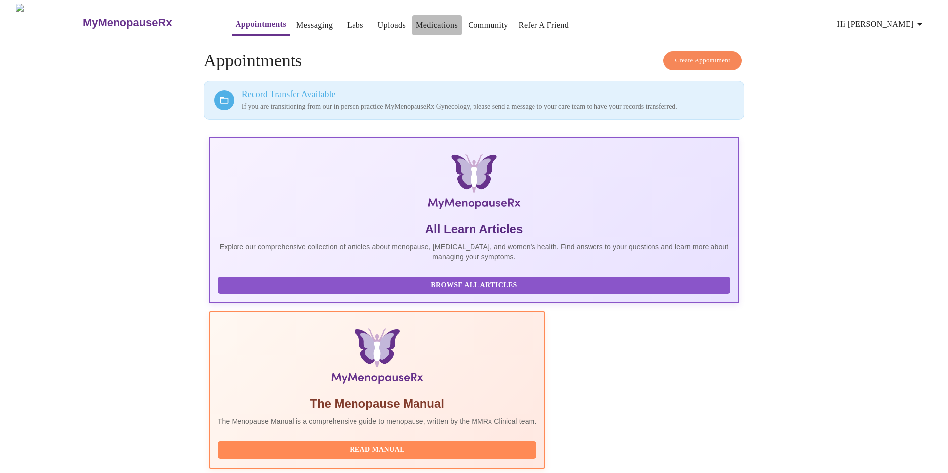
click at [423, 20] on link "Medications" at bounding box center [437, 25] width 42 height 14
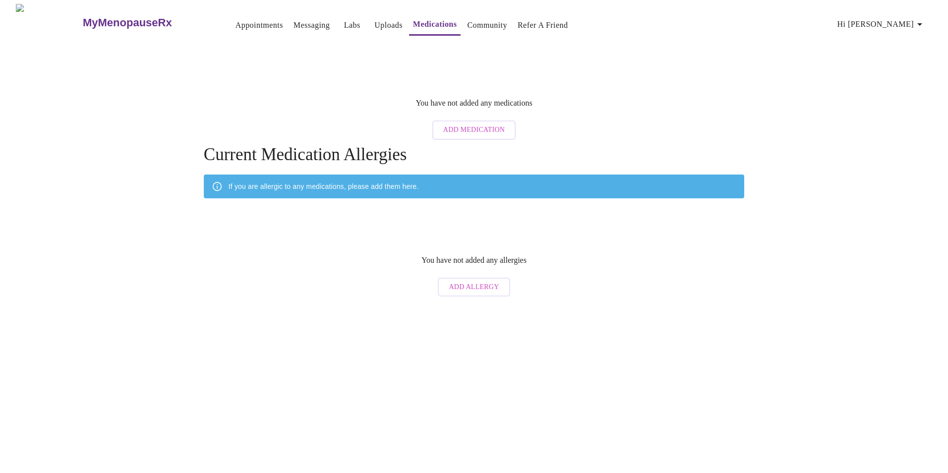
click at [478, 124] on span "Add Medication" at bounding box center [473, 130] width 61 height 12
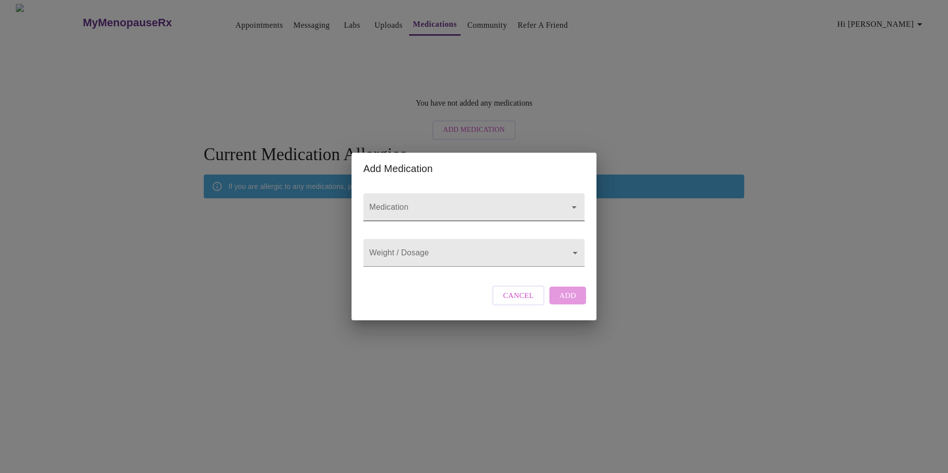
click at [581, 193] on div at bounding box center [473, 207] width 221 height 28
click at [598, 348] on div "Add Medication Medication Weight / Dosage ​ Cancel Add" at bounding box center [474, 236] width 948 height 473
